Goal: Task Accomplishment & Management: Manage account settings

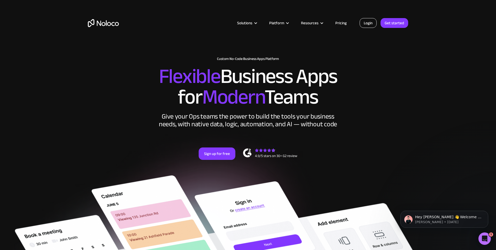
click at [370, 21] on link "Login" at bounding box center [367, 23] width 17 height 10
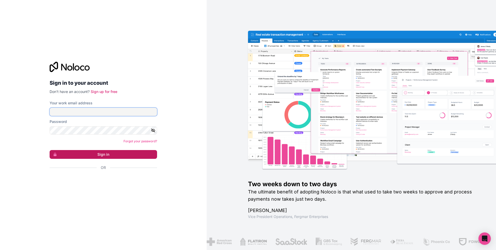
type input "zoe@gapconsulting.io"
click at [73, 157] on button "Sign in" at bounding box center [103, 154] width 107 height 9
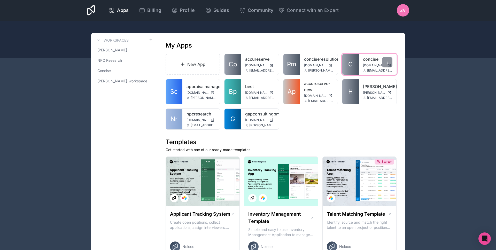
click at [356, 62] on link "C" at bounding box center [350, 64] width 17 height 21
